Goal: Navigation & Orientation: Find specific page/section

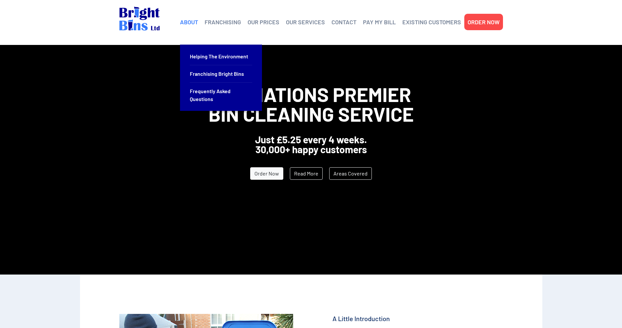
click at [201, 22] on li "ABOUT Helping the Environment Franchising Bright Bins Frequently Asked Questions" at bounding box center [189, 22] width 25 height 16
click at [218, 93] on link "Frequently Asked Questions" at bounding box center [221, 95] width 62 height 25
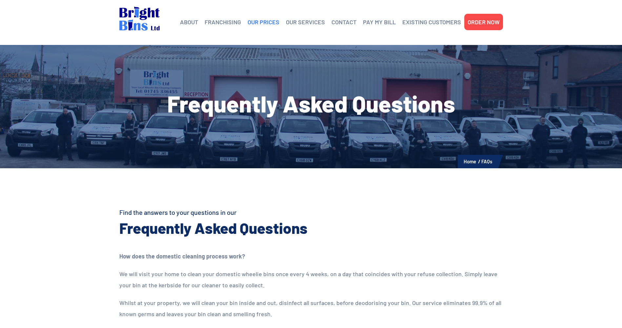
click at [273, 19] on link "OUR PRICES" at bounding box center [264, 22] width 32 height 10
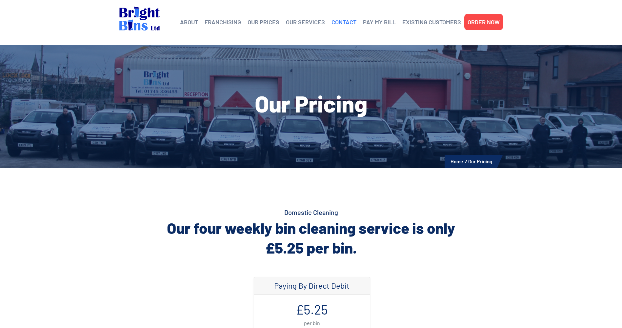
click at [343, 24] on link "CONTACT" at bounding box center [343, 22] width 25 height 10
